Goal: Task Accomplishment & Management: Manage account settings

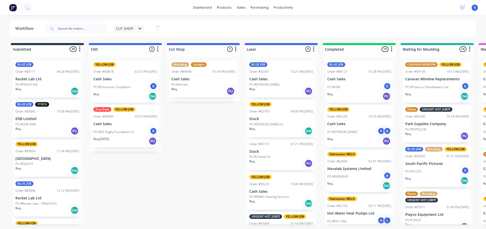
scroll to position [25, 0]
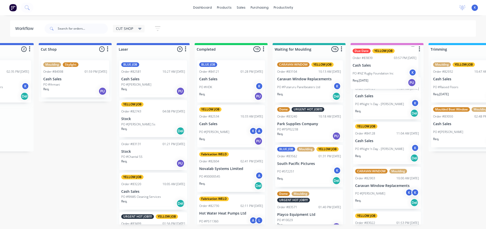
drag, startPoint x: 108, startPoint y: 127, endPoint x: 364, endPoint y: 67, distance: 263.4
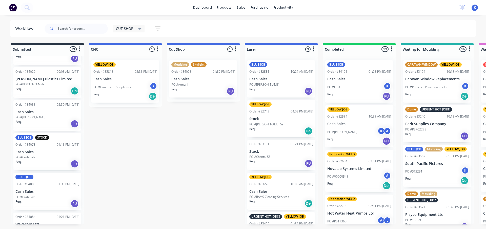
scroll to position [543, 0]
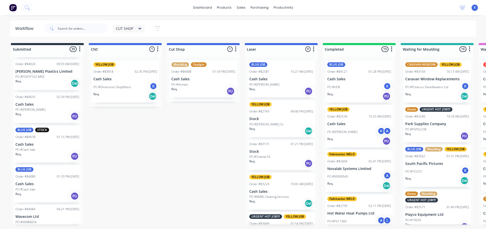
click at [126, 30] on span "CUT SHOP" at bounding box center [124, 28] width 17 height 5
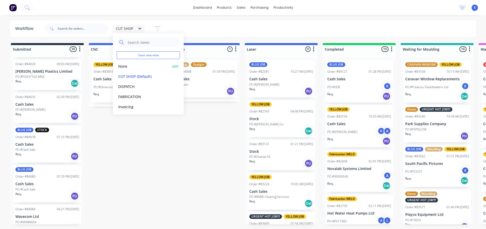
click at [128, 65] on button "None" at bounding box center [144, 66] width 54 height 6
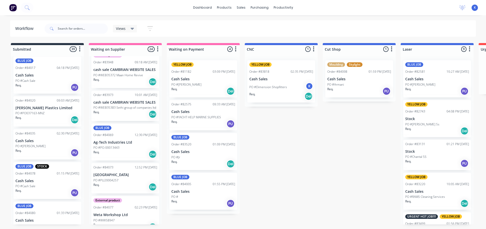
scroll to position [593, 0]
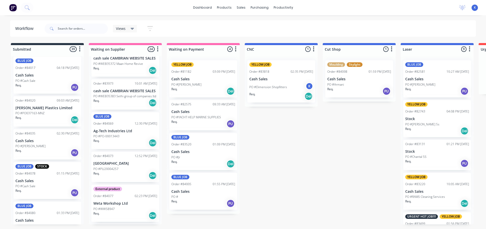
click at [114, 134] on p "PO #PO-00013443" at bounding box center [106, 136] width 26 height 5
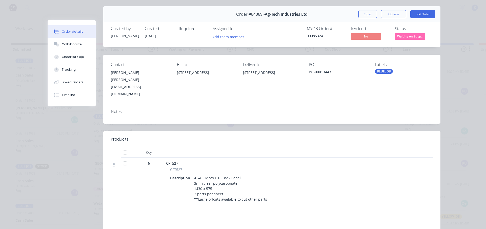
scroll to position [25, 0]
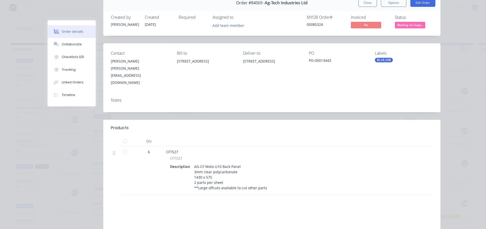
click at [363, 4] on button "Close" at bounding box center [367, 3] width 18 height 8
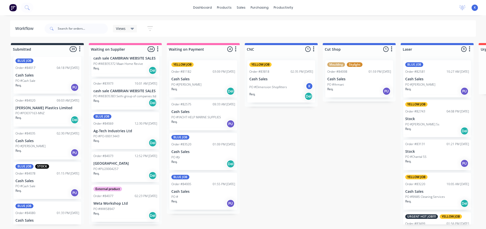
scroll to position [619, 0]
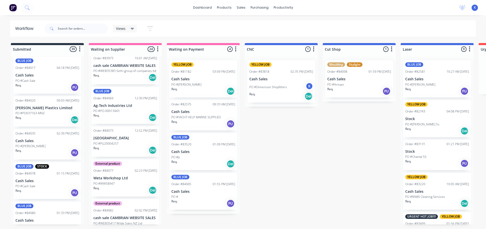
click at [124, 29] on span "Views" at bounding box center [121, 28] width 10 height 5
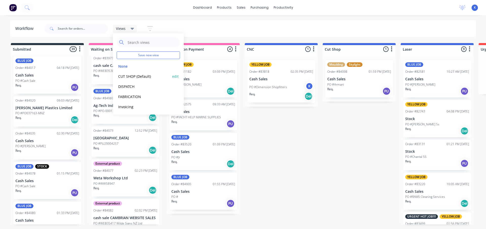
click at [133, 77] on button "CUT SHOP (Default)" at bounding box center [144, 76] width 54 height 6
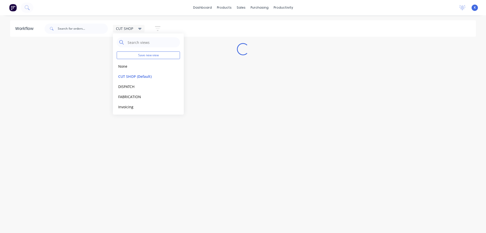
click at [222, 103] on div "Workflow CUT SHOP Save new view None edit CUT SHOP (Default) edit DISPATCH edit…" at bounding box center [243, 121] width 486 height 202
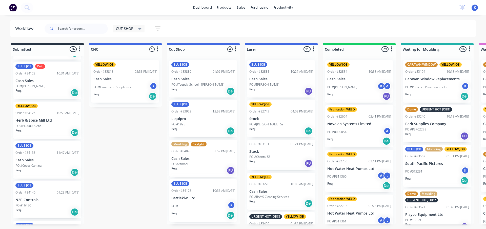
scroll to position [845, 0]
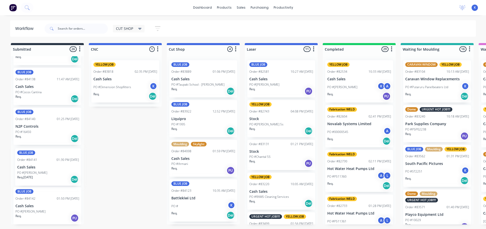
drag, startPoint x: 24, startPoint y: 170, endPoint x: 26, endPoint y: 172, distance: 3.6
click at [26, 172] on div "BLUE JOB Order #83111 09:28 AM [DATE] Rocket Lab Ltd PO #PIN025346 Req. Del BLU…" at bounding box center [47, 140] width 73 height 168
click at [26, 172] on p "PO #[PERSON_NAME]" at bounding box center [30, 171] width 30 height 5
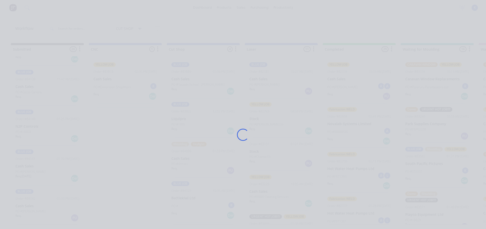
click at [27, 171] on div "Loading..." at bounding box center [243, 114] width 486 height 229
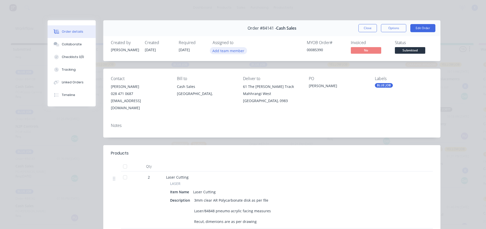
click at [217, 51] on button "Add team member" at bounding box center [228, 50] width 37 height 7
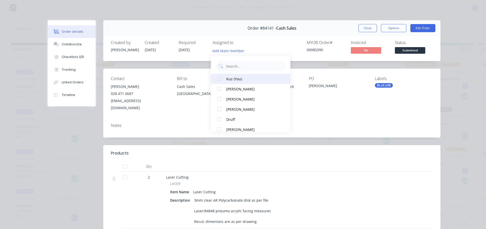
click at [221, 79] on div at bounding box center [219, 79] width 10 height 10
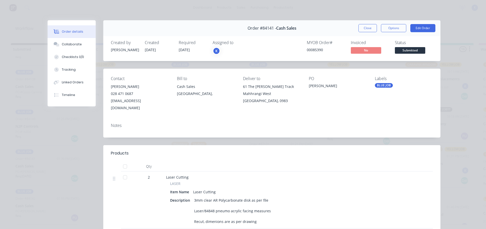
drag, startPoint x: 369, startPoint y: 28, endPoint x: 354, endPoint y: 34, distance: 16.5
click at [369, 29] on button "Close" at bounding box center [367, 28] width 18 height 8
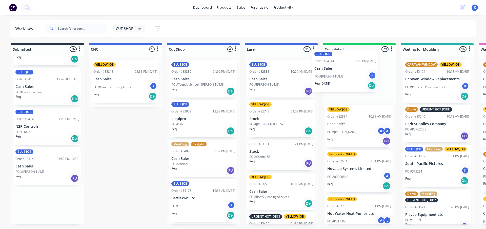
drag, startPoint x: 20, startPoint y: 171, endPoint x: 317, endPoint y: 76, distance: 312.1
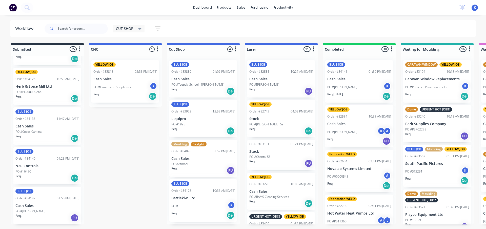
scroll to position [804, 0]
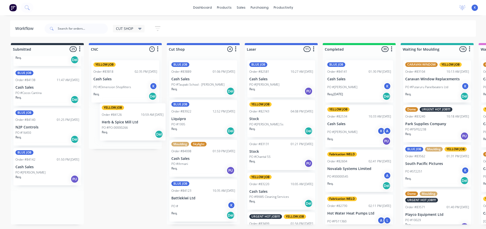
drag, startPoint x: 25, startPoint y: 87, endPoint x: 114, endPoint y: 126, distance: 97.5
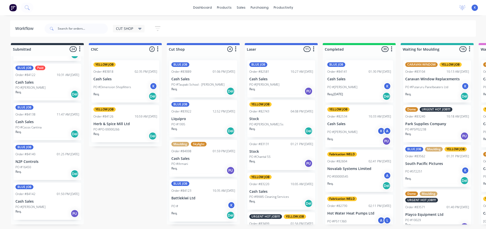
scroll to position [766, 0]
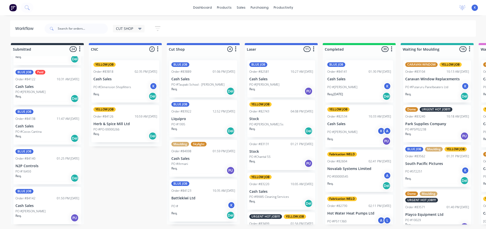
click at [111, 123] on p "Herb & Spice Mill Ltd" at bounding box center [125, 124] width 64 height 4
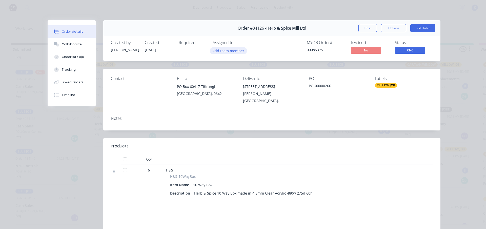
click at [223, 48] on button "Add team member" at bounding box center [228, 50] width 37 height 7
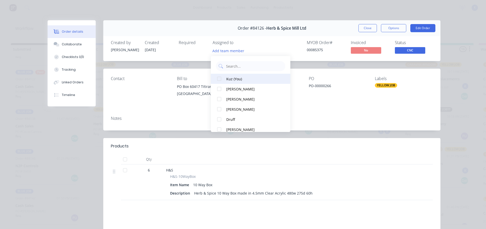
drag, startPoint x: 222, startPoint y: 78, endPoint x: 233, endPoint y: 75, distance: 11.0
click at [224, 77] on button "Kuz (You)" at bounding box center [250, 79] width 79 height 10
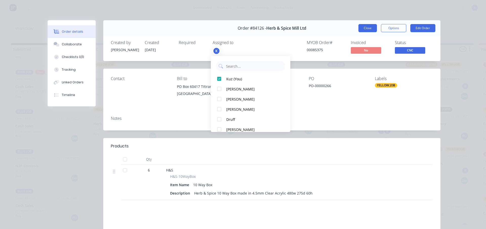
click at [363, 26] on button "Close" at bounding box center [367, 28] width 18 height 8
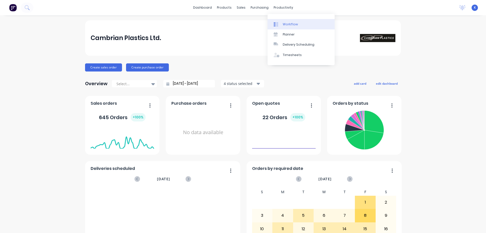
click at [287, 22] on div "Workflow" at bounding box center [290, 24] width 15 height 5
